Goal: Information Seeking & Learning: Learn about a topic

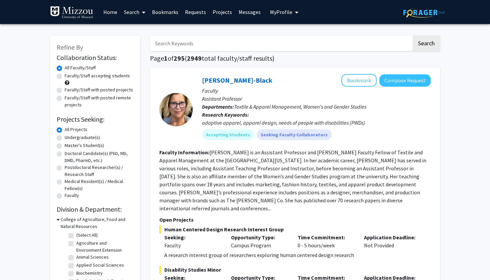
click at [250, 11] on link "Messages" at bounding box center [249, 11] width 29 height 23
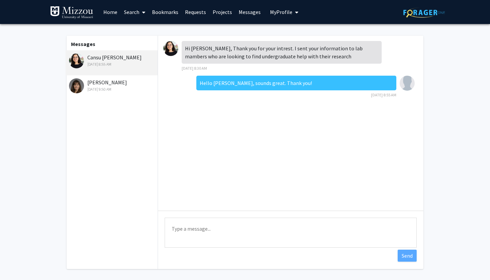
click at [107, 87] on div "[PERSON_NAME] [DATE] 9:50 AM" at bounding box center [112, 85] width 87 height 14
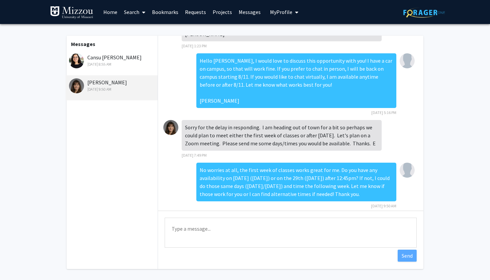
click at [114, 12] on link "Home" at bounding box center [110, 11] width 21 height 23
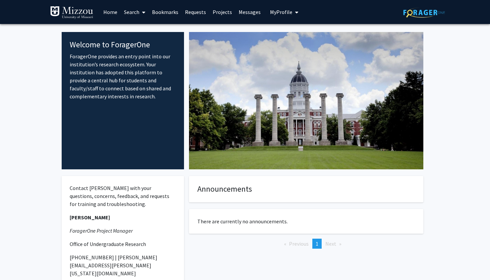
click at [130, 12] on link "Search" at bounding box center [135, 11] width 28 height 23
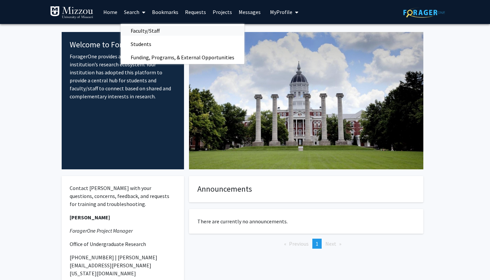
click at [133, 30] on span "Faculty/Staff" at bounding box center [145, 30] width 49 height 13
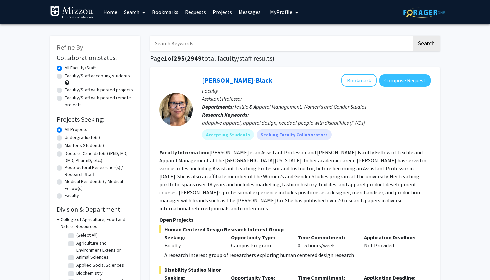
click at [85, 138] on label "Undergraduate(s)" at bounding box center [82, 137] width 35 height 7
click at [69, 138] on input "Undergraduate(s)" at bounding box center [67, 136] width 4 height 4
radio input "true"
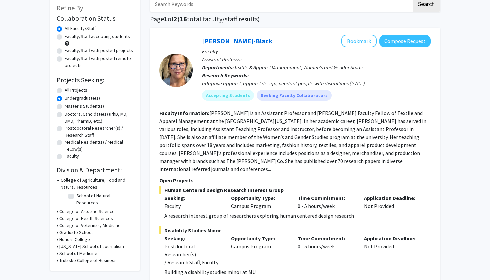
scroll to position [39, 0]
click at [65, 38] on label "Faculty/Staff accepting students" at bounding box center [97, 36] width 65 height 7
click at [65, 38] on input "Faculty/Staff accepting students" at bounding box center [67, 35] width 4 height 4
radio input "true"
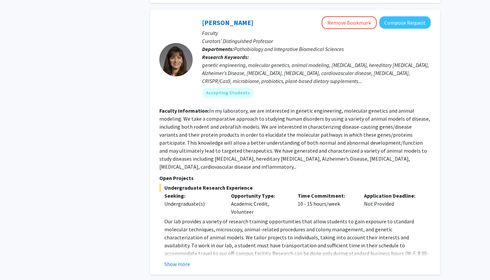
scroll to position [1601, 0]
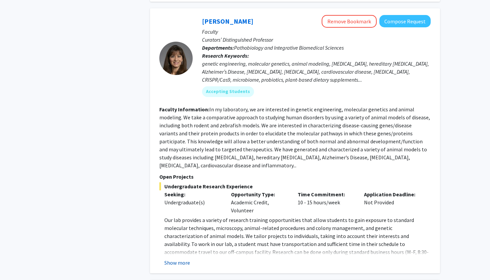
click at [173, 258] on button "Show more" at bounding box center [177, 262] width 26 height 8
